Goal: Obtain resource: Download file/media

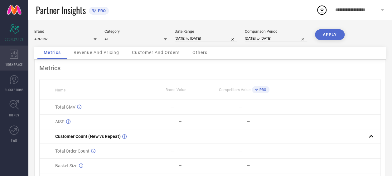
click at [16, 62] on span "WORKSPACE" at bounding box center [14, 64] width 17 height 5
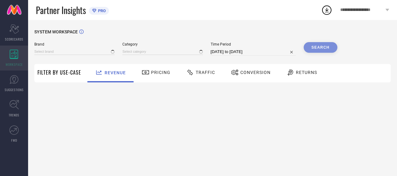
type input "ARROW"
type input "All"
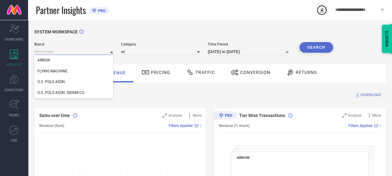
click at [85, 51] on input at bounding box center [73, 51] width 79 height 7
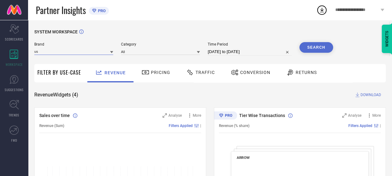
type input "us"
click at [113, 53] on icon at bounding box center [111, 52] width 3 height 3
click at [79, 51] on input at bounding box center [73, 51] width 79 height 7
type input "u"
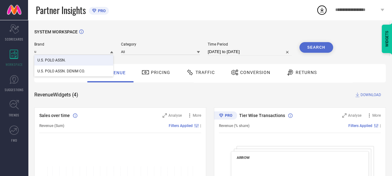
click at [63, 61] on span "U.S. POLO ASSN." at bounding box center [51, 60] width 28 height 4
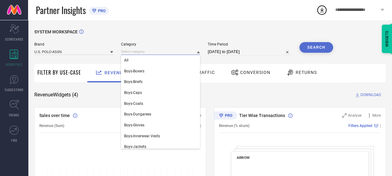
click at [131, 51] on input at bounding box center [160, 51] width 79 height 7
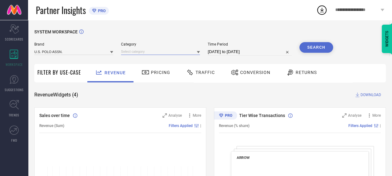
click at [129, 53] on input at bounding box center [160, 51] width 79 height 7
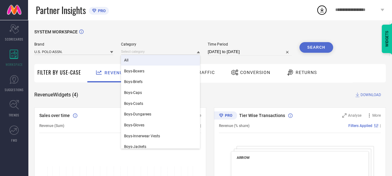
click at [130, 59] on div "All" at bounding box center [160, 60] width 79 height 11
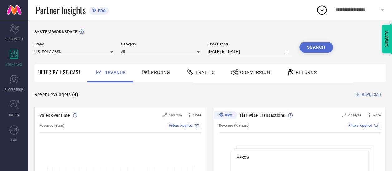
select select "7"
select select "2025"
select select "8"
select select "2025"
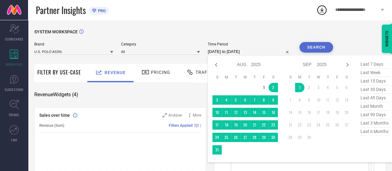
click at [251, 53] on input "[DATE] to [DATE]" at bounding box center [250, 51] width 84 height 7
click at [216, 68] on icon at bounding box center [215, 64] width 7 height 7
select select "6"
select select "2025"
select select "7"
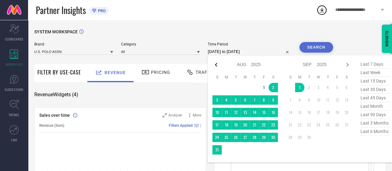
select select "2025"
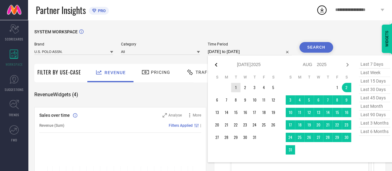
click at [216, 67] on icon at bounding box center [215, 64] width 7 height 7
select select "5"
select select "2025"
select select "6"
select select "2025"
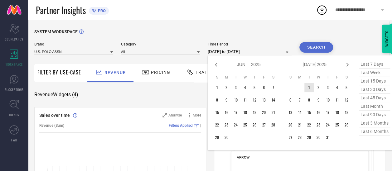
type input "After [DATE]"
click at [313, 90] on td "1" at bounding box center [308, 87] width 9 height 9
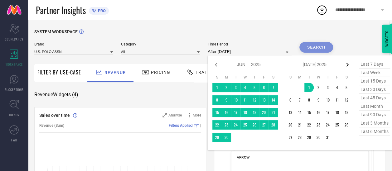
click at [349, 66] on icon at bounding box center [348, 65] width 2 height 4
select select "6"
select select "2025"
select select "7"
select select "2025"
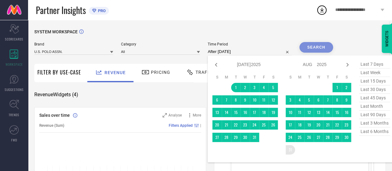
type input "[DATE] to [DATE]"
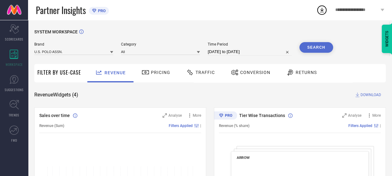
click at [312, 48] on button "Search" at bounding box center [316, 47] width 34 height 11
click at [206, 73] on span "Traffic" at bounding box center [205, 72] width 19 height 5
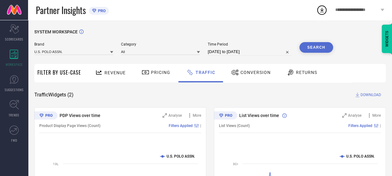
click at [368, 95] on span "DOWNLOAD" at bounding box center [371, 95] width 21 height 6
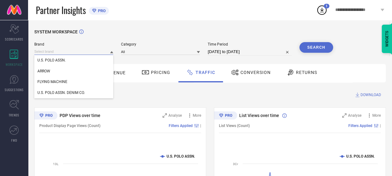
click at [82, 51] on input at bounding box center [73, 51] width 79 height 7
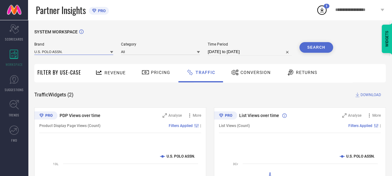
type input "u"
click at [111, 52] on icon at bounding box center [111, 52] width 3 height 2
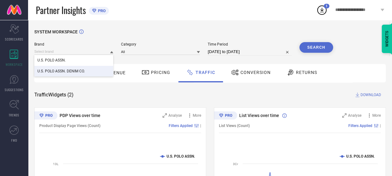
click at [70, 71] on span "U.S. POLO ASSN. DENIM CO." at bounding box center [60, 71] width 47 height 4
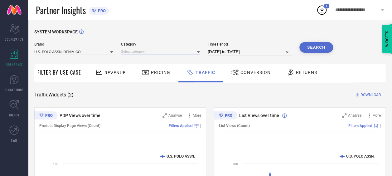
click at [143, 51] on input at bounding box center [160, 51] width 79 height 7
click at [142, 51] on input at bounding box center [160, 51] width 79 height 7
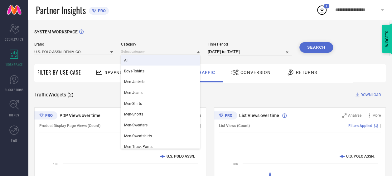
click at [128, 61] on span "All" at bounding box center [126, 60] width 4 height 4
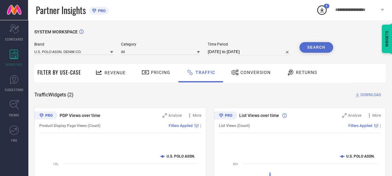
click at [316, 48] on button "Search" at bounding box center [316, 47] width 34 height 11
click at [371, 93] on span "DOWNLOAD" at bounding box center [371, 95] width 21 height 6
click at [322, 11] on icon at bounding box center [322, 10] width 4 height 5
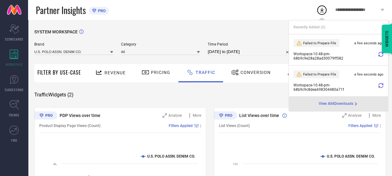
click at [378, 54] on icon at bounding box center [380, 54] width 5 height 5
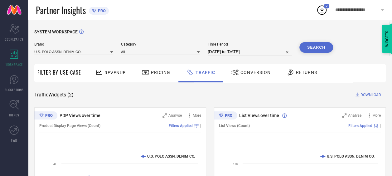
click at [323, 12] on icon at bounding box center [322, 10] width 4 height 5
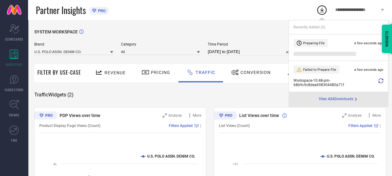
click at [377, 80] on div "Workspace - 10:48-pm - 68b9c9c8dea698304480a71f" at bounding box center [339, 82] width 90 height 9
click at [382, 80] on icon at bounding box center [380, 80] width 5 height 5
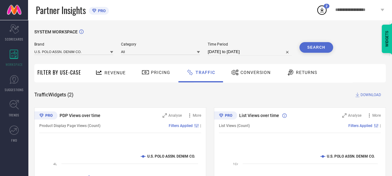
click at [319, 12] on icon at bounding box center [321, 9] width 11 height 11
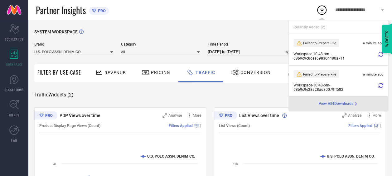
click at [382, 54] on icon at bounding box center [380, 54] width 5 height 5
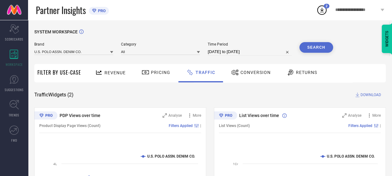
click at [323, 14] on icon at bounding box center [321, 9] width 11 height 11
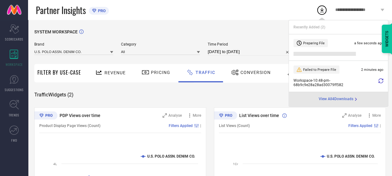
click at [381, 81] on icon at bounding box center [380, 80] width 5 height 5
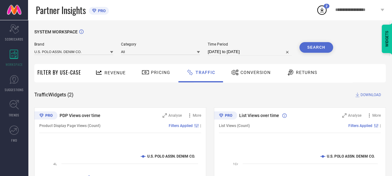
click at [317, 12] on icon at bounding box center [321, 9] width 11 height 11
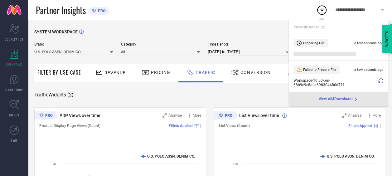
click at [379, 80] on icon at bounding box center [380, 80] width 5 height 5
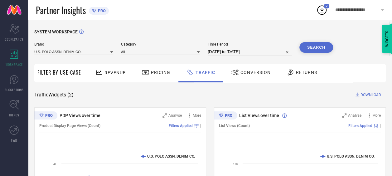
click at [325, 10] on icon at bounding box center [321, 9] width 11 height 11
click at [321, 12] on icon at bounding box center [322, 10] width 4 height 5
click at [251, 37] on div "SYSTEM WORKSPACE" at bounding box center [210, 35] width 352 height 13
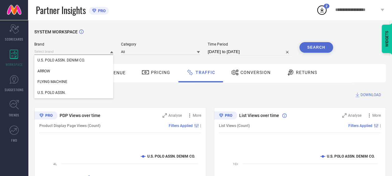
click at [88, 53] on input at bounding box center [73, 51] width 79 height 7
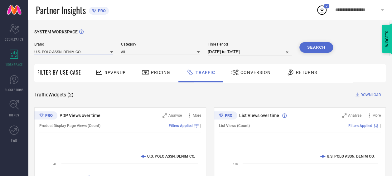
type input "u"
click at [110, 53] on icon at bounding box center [111, 52] width 3 height 3
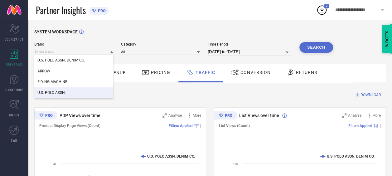
click at [62, 93] on span "U.S. POLO ASSN." at bounding box center [51, 92] width 28 height 4
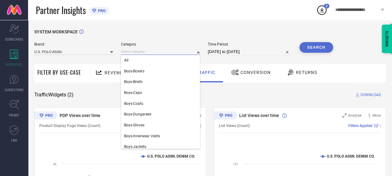
click at [133, 52] on input at bounding box center [160, 51] width 79 height 7
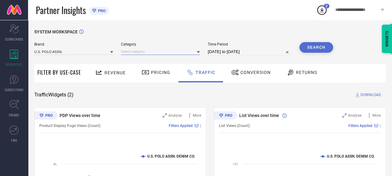
click at [129, 54] on input at bounding box center [160, 51] width 79 height 7
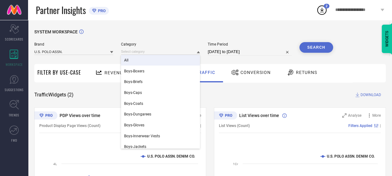
click at [129, 61] on span "All" at bounding box center [126, 60] width 4 height 4
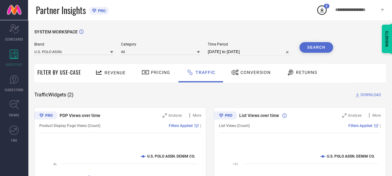
click at [304, 47] on button "Search" at bounding box center [316, 47] width 34 height 11
click at [364, 95] on span "DOWNLOAD" at bounding box center [371, 95] width 21 height 6
click at [323, 11] on icon at bounding box center [321, 9] width 11 height 11
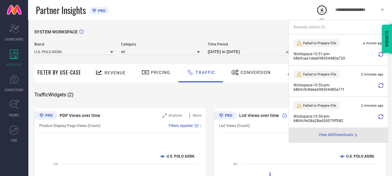
click at [381, 55] on icon at bounding box center [380, 54] width 5 height 5
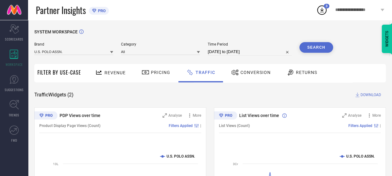
click at [322, 14] on icon at bounding box center [321, 9] width 11 height 11
click at [245, 70] on span "Conversion" at bounding box center [256, 72] width 30 height 5
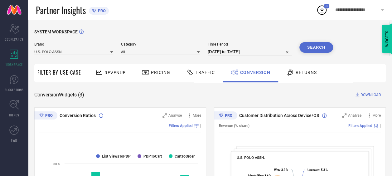
click at [372, 93] on span "DOWNLOAD" at bounding box center [371, 95] width 21 height 6
click at [214, 74] on div "Traffic" at bounding box center [201, 72] width 32 height 11
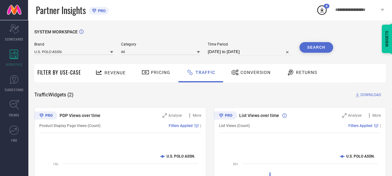
click at [315, 49] on button "Search" at bounding box center [316, 47] width 34 height 11
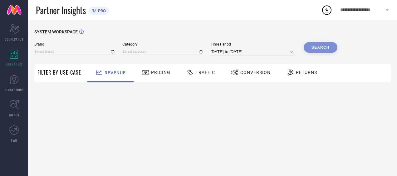
type input "ARROW"
type input "All"
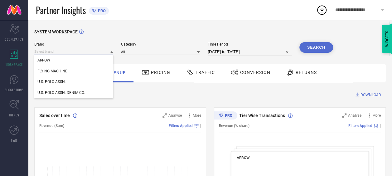
click at [66, 52] on input at bounding box center [73, 51] width 79 height 7
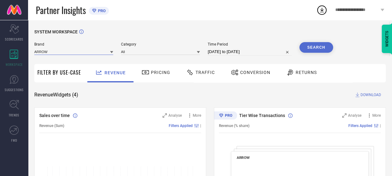
click at [65, 53] on input at bounding box center [73, 51] width 79 height 7
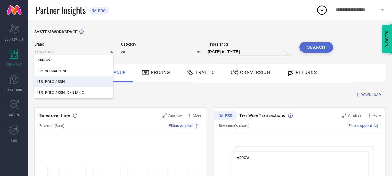
click at [61, 81] on span "U.S. POLO ASSN." at bounding box center [51, 82] width 28 height 4
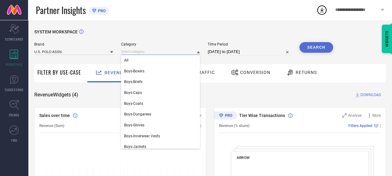
click at [143, 52] on input at bounding box center [160, 51] width 79 height 7
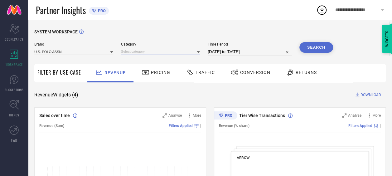
click at [133, 54] on input at bounding box center [160, 51] width 79 height 7
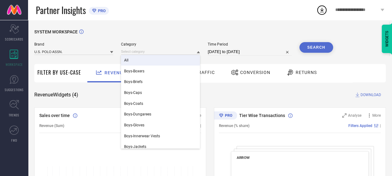
click at [129, 59] on div "All" at bounding box center [160, 60] width 79 height 11
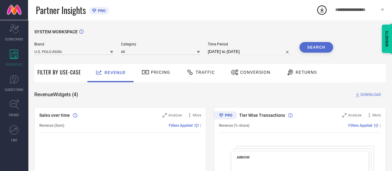
click at [254, 51] on input "[DATE] to [DATE]" at bounding box center [250, 51] width 84 height 7
select select "7"
select select "2025"
select select "8"
select select "2025"
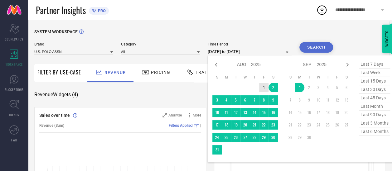
type input "After 01-08-2025"
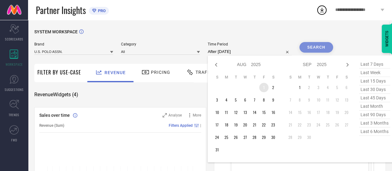
click at [265, 87] on td "1" at bounding box center [263, 87] width 9 height 9
click at [349, 68] on icon at bounding box center [347, 64] width 7 height 7
select select "8"
select select "2025"
select select "9"
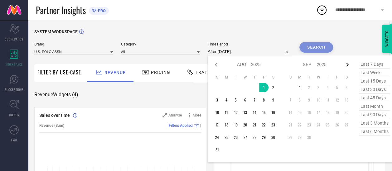
select select "2025"
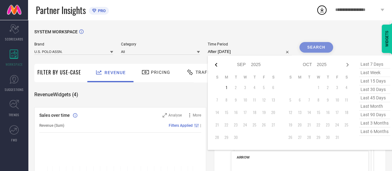
click at [218, 66] on icon at bounding box center [215, 64] width 7 height 7
select select "7"
select select "2025"
select select "8"
select select "2025"
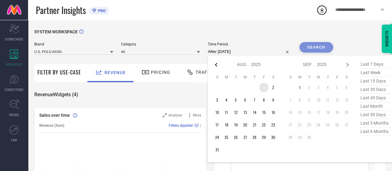
click at [216, 66] on icon at bounding box center [216, 65] width 2 height 4
select select "6"
select select "2025"
select select "7"
select select "2025"
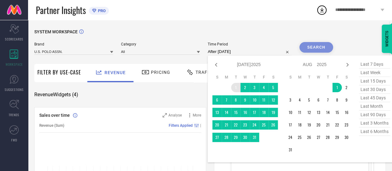
type input "01-07-2025 to 01-08-2025"
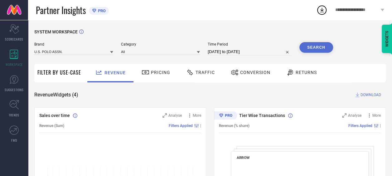
select select "6"
select select "2025"
select select "7"
select select "2025"
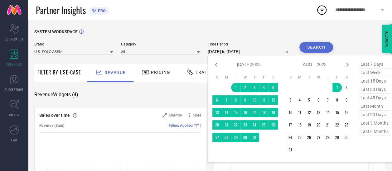
click at [253, 55] on input "01-07-2025 to 01-08-2025" at bounding box center [250, 51] width 84 height 7
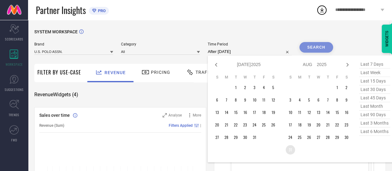
click at [292, 152] on td "31" at bounding box center [290, 149] width 9 height 9
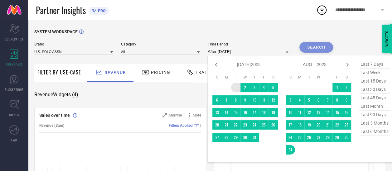
type input "[DATE] to [DATE]"
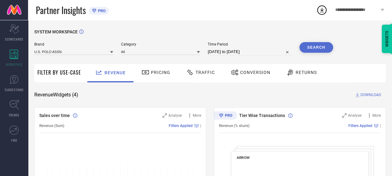
click at [313, 46] on button "Search" at bounding box center [316, 47] width 34 height 11
click at [210, 73] on span "Traffic" at bounding box center [205, 72] width 19 height 5
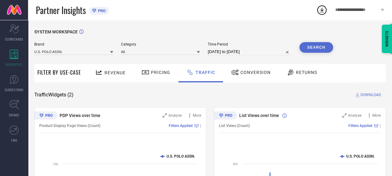
click at [369, 94] on span "DOWNLOAD" at bounding box center [371, 95] width 21 height 6
click at [323, 15] on icon at bounding box center [321, 9] width 11 height 11
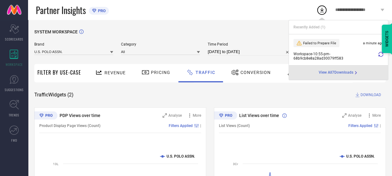
click at [381, 56] on icon at bounding box center [380, 54] width 5 height 5
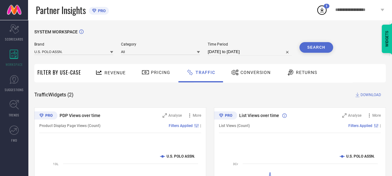
click at [322, 10] on icon at bounding box center [322, 10] width 4 height 5
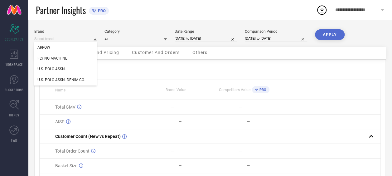
click at [92, 40] on input at bounding box center [65, 39] width 62 height 7
click at [94, 39] on icon at bounding box center [95, 39] width 3 height 3
click at [63, 68] on span "U.S. POLO ASSN." at bounding box center [51, 69] width 28 height 4
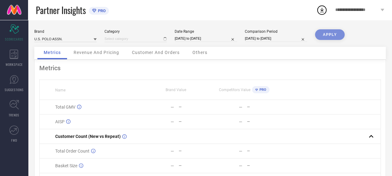
type input "All"
select select "7"
select select "2025"
select select "8"
select select "2025"
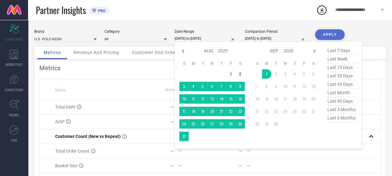
click at [193, 41] on input "[DATE] to [DATE]" at bounding box center [206, 38] width 62 height 7
click at [183, 51] on icon at bounding box center [183, 51] width 2 height 4
select select "6"
select select "2025"
select select "7"
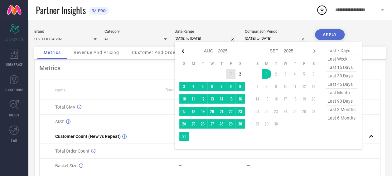
select select "2025"
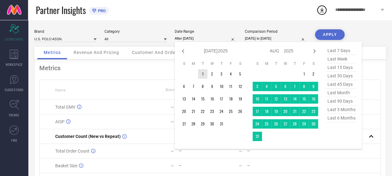
click at [205, 76] on td "1" at bounding box center [202, 73] width 9 height 9
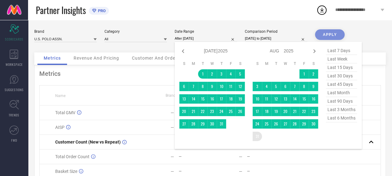
type input "[DATE] to [DATE]"
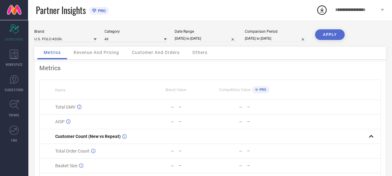
select select "6"
select select "2025"
select select "7"
select select "2025"
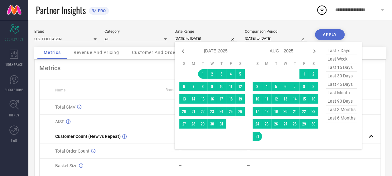
click at [214, 37] on input "[DATE] to [DATE]" at bounding box center [206, 38] width 62 height 7
click at [203, 73] on td "1" at bounding box center [202, 73] width 9 height 9
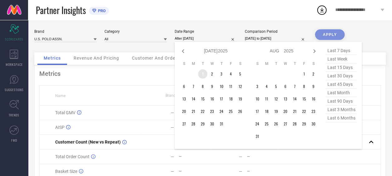
type input "01-07-2025 to 01-07-2025"
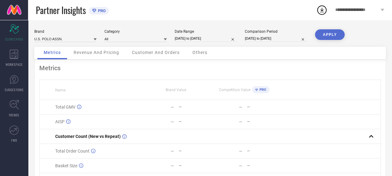
select select "7"
select select "2024"
select select "8"
select select "2024"
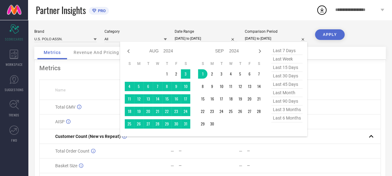
click at [252, 37] on input "[DATE] to [DATE]" at bounding box center [276, 38] width 62 height 7
type input "After 31-08-2024"
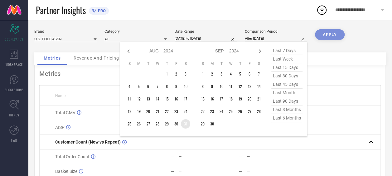
click at [187, 124] on td "31" at bounding box center [185, 123] width 9 height 9
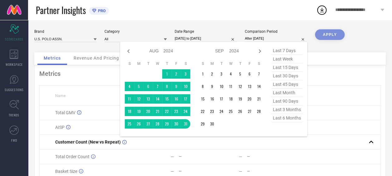
select select "6"
select select "2025"
select select "7"
select select "2025"
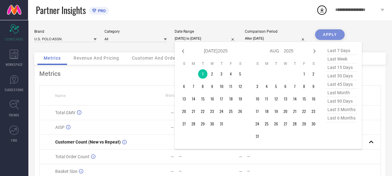
click at [203, 38] on input "01-07-2025 to 01-07-2025" at bounding box center [206, 38] width 62 height 7
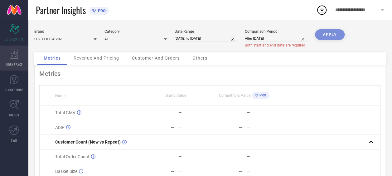
click at [12, 54] on icon at bounding box center [14, 54] width 9 height 9
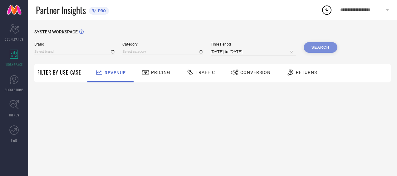
type input "ARROW"
type input "All"
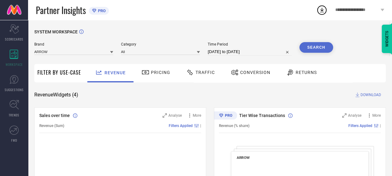
click at [57, 48] on div "Brand ARROW" at bounding box center [73, 48] width 79 height 13
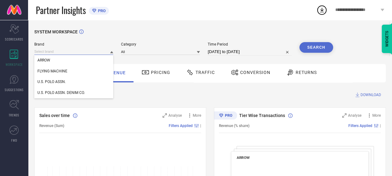
click at [110, 54] on input at bounding box center [73, 51] width 79 height 7
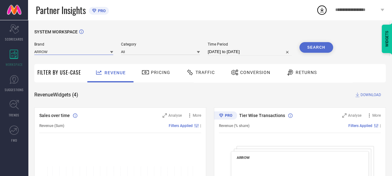
click at [110, 52] on input at bounding box center [73, 51] width 79 height 7
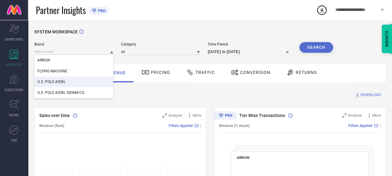
click at [54, 80] on div "U.S. POLO ASSN." at bounding box center [73, 81] width 79 height 11
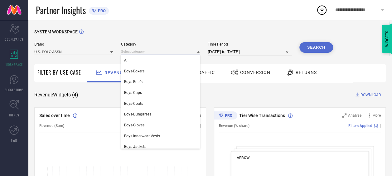
click at [137, 54] on input at bounding box center [160, 51] width 79 height 7
click at [134, 60] on div "All" at bounding box center [160, 60] width 79 height 11
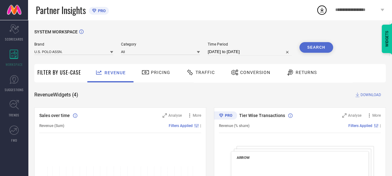
select select "7"
select select "2025"
select select "8"
select select "2025"
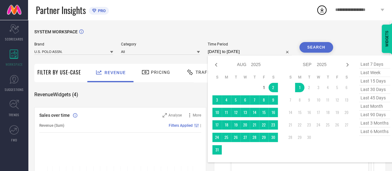
click at [221, 51] on input "[DATE] to [DATE]" at bounding box center [250, 51] width 84 height 7
click at [214, 67] on icon at bounding box center [215, 64] width 7 height 7
select select "6"
select select "2025"
select select "7"
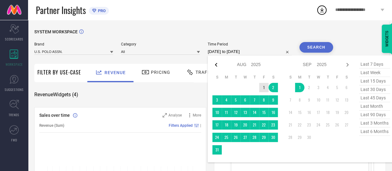
select select "2025"
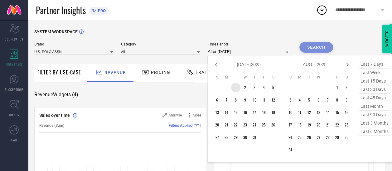
click at [238, 91] on td "1" at bounding box center [235, 87] width 9 height 9
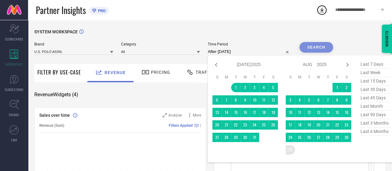
type input "[DATE] to [DATE]"
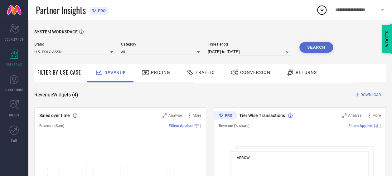
click at [316, 52] on button "Search" at bounding box center [316, 47] width 34 height 11
click at [210, 75] on span "Traffic" at bounding box center [205, 72] width 19 height 5
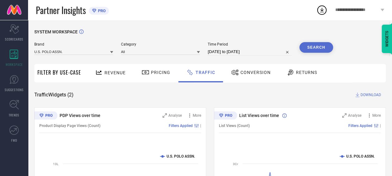
click at [369, 94] on span "DOWNLOAD" at bounding box center [371, 95] width 21 height 6
click at [321, 12] on icon at bounding box center [321, 9] width 11 height 11
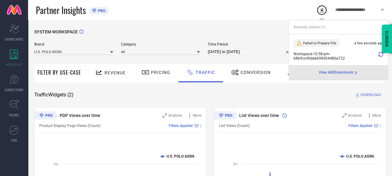
click at [338, 73] on span "View All 8 Downloads" at bounding box center [336, 72] width 35 height 5
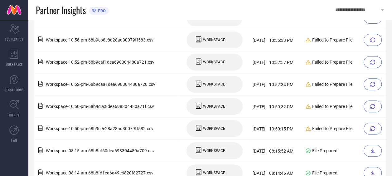
scroll to position [92, 0]
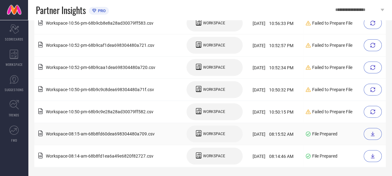
click at [374, 134] on icon at bounding box center [372, 133] width 5 height 5
click at [374, 153] on icon at bounding box center [372, 155] width 5 height 5
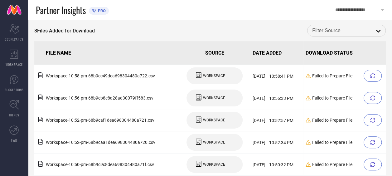
scroll to position [0, 0]
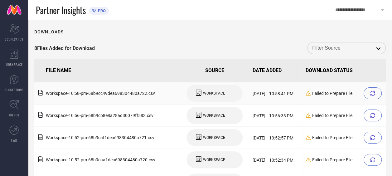
click at [375, 95] on div at bounding box center [373, 93] width 18 height 12
click at [376, 90] on div at bounding box center [373, 93] width 18 height 12
click at [376, 95] on div at bounding box center [373, 93] width 18 height 12
click at [369, 94] on div at bounding box center [373, 93] width 18 height 12
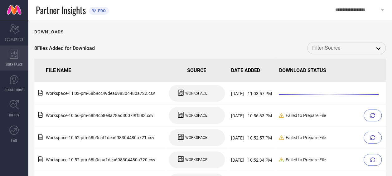
click at [14, 60] on div "WORKSPACE" at bounding box center [14, 58] width 28 height 25
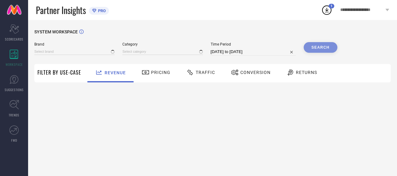
type input "ARROW"
type input "All"
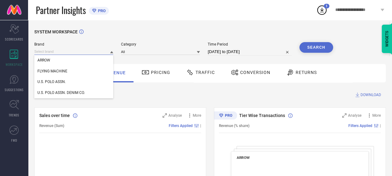
click at [52, 51] on input at bounding box center [73, 51] width 79 height 7
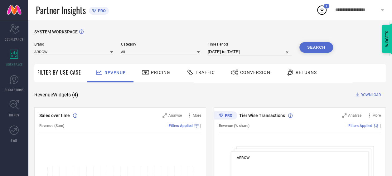
click at [112, 52] on icon at bounding box center [111, 52] width 3 height 2
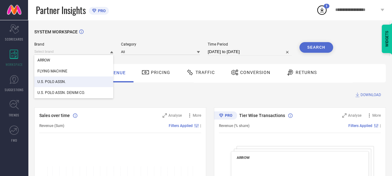
click at [67, 79] on div "U.S. POLO ASSN." at bounding box center [73, 81] width 79 height 11
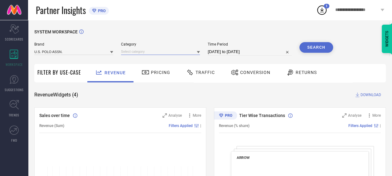
click at [137, 53] on input at bounding box center [160, 51] width 79 height 7
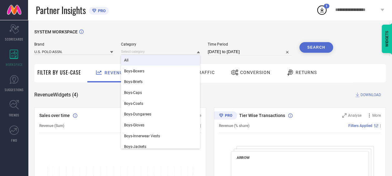
click at [130, 61] on div "All" at bounding box center [160, 60] width 79 height 11
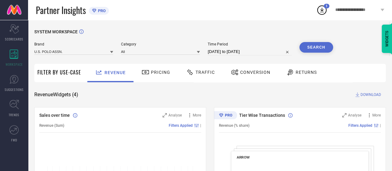
click at [274, 51] on input "[DATE] to [DATE]" at bounding box center [250, 51] width 84 height 7
select select "7"
select select "2025"
select select "8"
select select "2025"
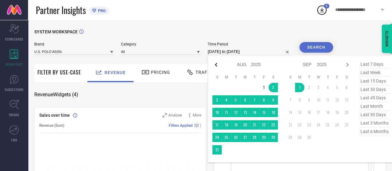
click at [217, 66] on icon at bounding box center [216, 65] width 2 height 4
select select "6"
select select "2025"
select select "7"
select select "2025"
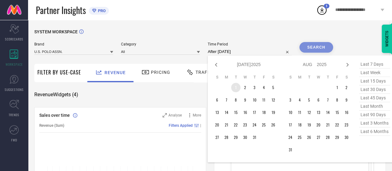
click at [235, 90] on td "1" at bounding box center [235, 87] width 9 height 9
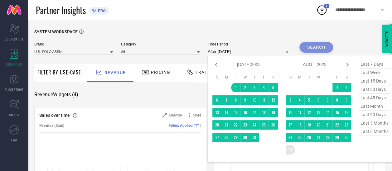
type input "[DATE] to [DATE]"
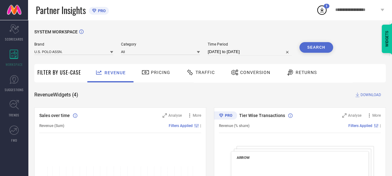
click at [240, 71] on span "Conversion" at bounding box center [255, 72] width 30 height 5
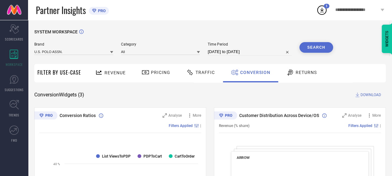
click at [206, 70] on span "Traffic" at bounding box center [205, 72] width 19 height 5
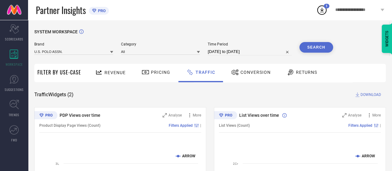
click at [255, 51] on input "[DATE] to [DATE]" at bounding box center [250, 51] width 84 height 7
select select "6"
select select "2025"
select select "7"
select select "2025"
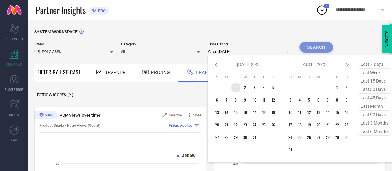
click at [237, 87] on td "1" at bounding box center [235, 87] width 9 height 9
type input "01-07-2025 to 01-07-2025"
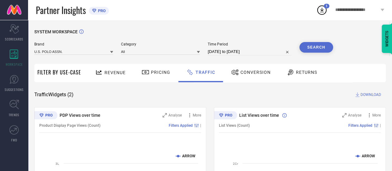
select select "6"
select select "2025"
select select "7"
select select "2025"
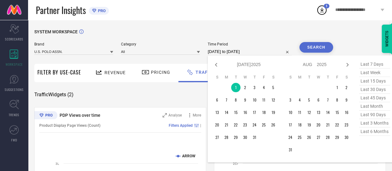
click at [224, 53] on input "01-07-2025 to 01-07-2025" at bounding box center [250, 51] width 84 height 7
click at [255, 140] on td "31" at bounding box center [254, 137] width 9 height 9
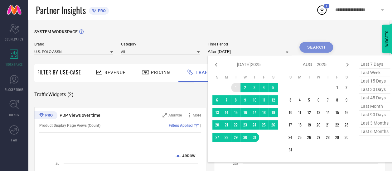
type input "01-07-2025 to 31-07-2025"
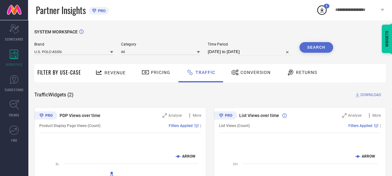
click at [305, 50] on button "Search" at bounding box center [316, 47] width 34 height 11
click at [366, 92] on span "DOWNLOAD" at bounding box center [371, 95] width 21 height 6
click at [319, 14] on icon at bounding box center [321, 9] width 11 height 11
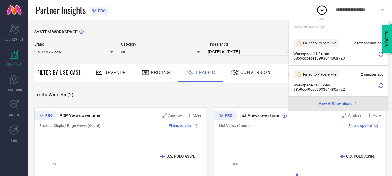
click at [381, 56] on icon at bounding box center [380, 54] width 5 height 5
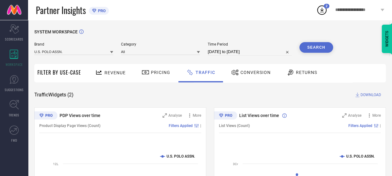
click at [325, 13] on circle at bounding box center [322, 10] width 9 height 9
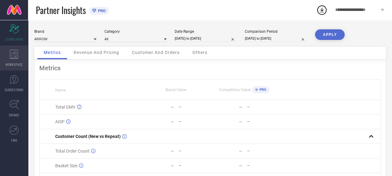
click at [11, 57] on icon at bounding box center [14, 54] width 9 height 9
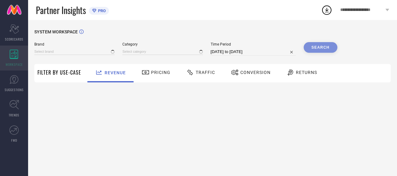
type input "ARROW"
type input "All"
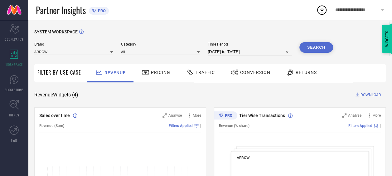
click at [113, 53] on icon at bounding box center [111, 52] width 3 height 3
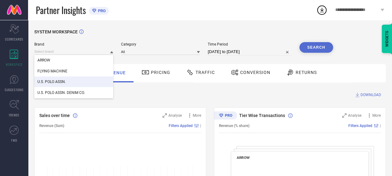
click at [61, 80] on span "U.S. POLO ASSN." at bounding box center [51, 82] width 28 height 4
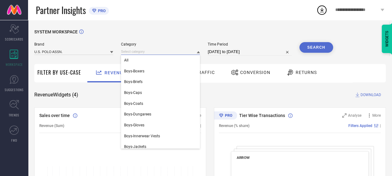
click at [156, 51] on input at bounding box center [160, 51] width 79 height 7
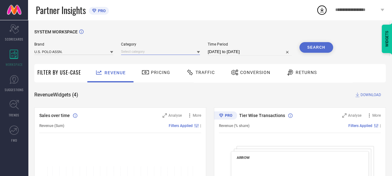
click at [134, 53] on input at bounding box center [160, 51] width 79 height 7
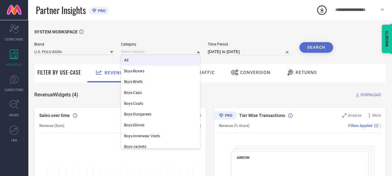
click at [134, 59] on div "All" at bounding box center [160, 60] width 79 height 11
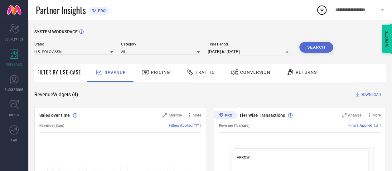
select select "7"
select select "2025"
select select "8"
select select "2025"
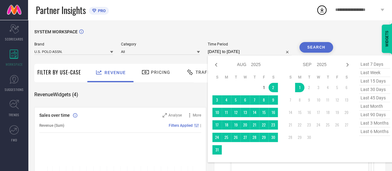
click at [221, 53] on input "[DATE] to [DATE]" at bounding box center [250, 51] width 84 height 7
click at [218, 64] on icon at bounding box center [215, 64] width 7 height 7
select select "6"
select select "2025"
select select "7"
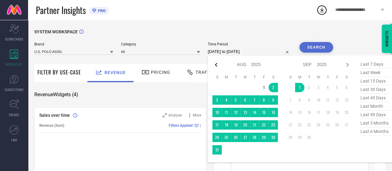
select select "2025"
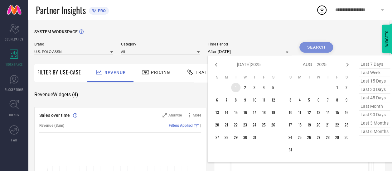
click at [239, 90] on td "1" at bounding box center [235, 87] width 9 height 9
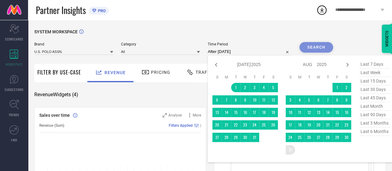
type input "[DATE] to [DATE]"
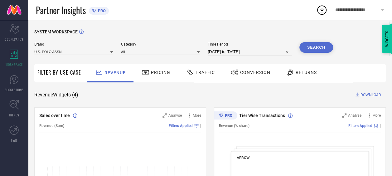
click at [314, 51] on button "Search" at bounding box center [316, 47] width 34 height 11
click at [207, 71] on span "Traffic" at bounding box center [205, 72] width 19 height 5
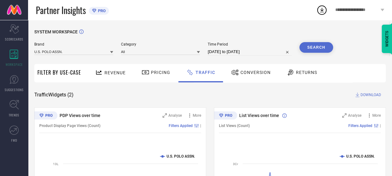
click at [361, 97] on span "DOWNLOAD" at bounding box center [371, 95] width 21 height 6
click at [321, 7] on icon at bounding box center [321, 9] width 11 height 11
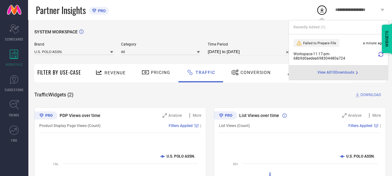
click at [382, 54] on icon at bounding box center [380, 54] width 5 height 5
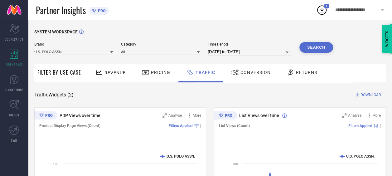
click at [323, 10] on icon at bounding box center [321, 9] width 11 height 11
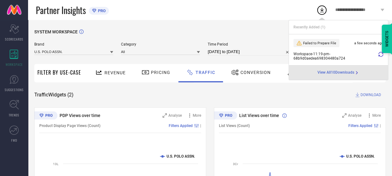
click at [381, 54] on icon at bounding box center [380, 54] width 5 height 5
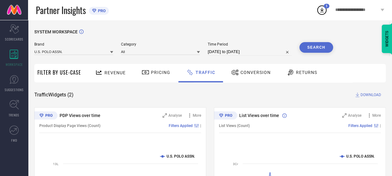
click at [382, 12] on div "**********" at bounding box center [360, 10] width 65 height 20
click at [316, 13] on icon at bounding box center [321, 9] width 11 height 11
